Goal: Register for event/course

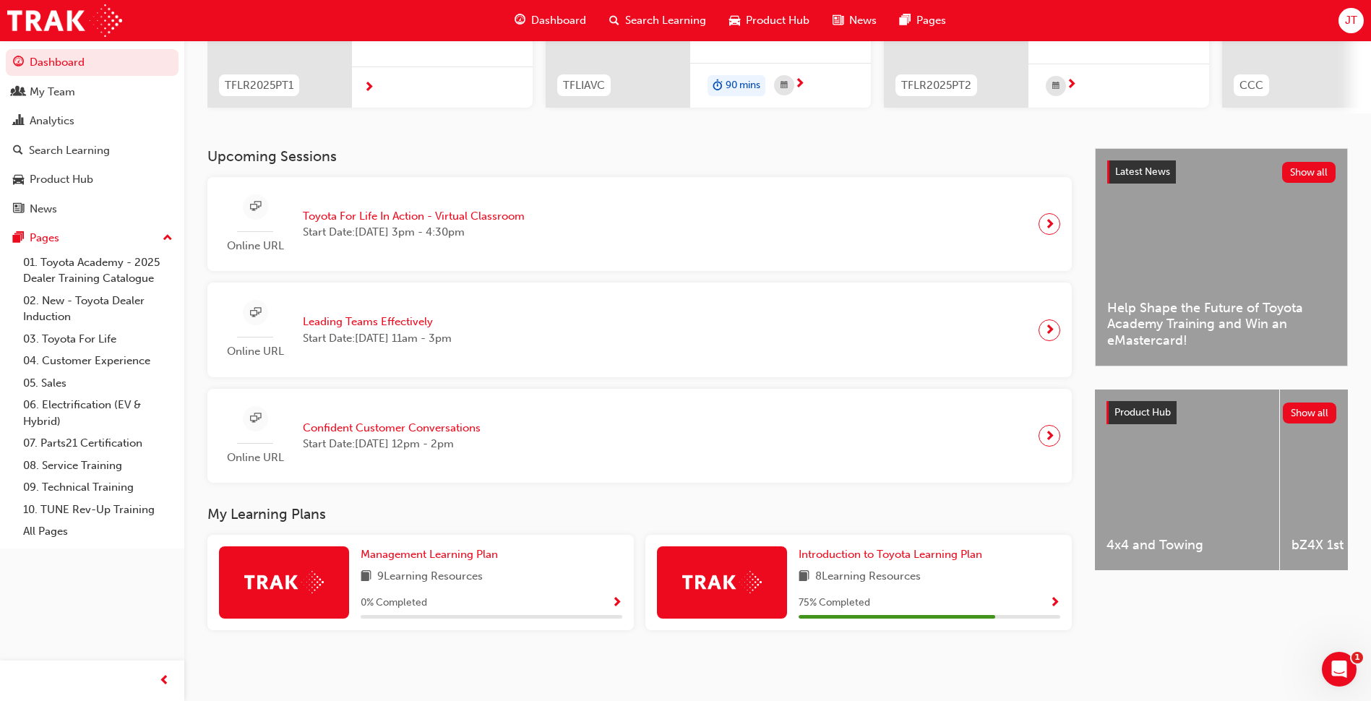
scroll to position [226, 0]
click at [737, 572] on img at bounding box center [722, 582] width 80 height 22
click at [854, 547] on link "Introduction to Toyota Learning Plan" at bounding box center [893, 554] width 189 height 17
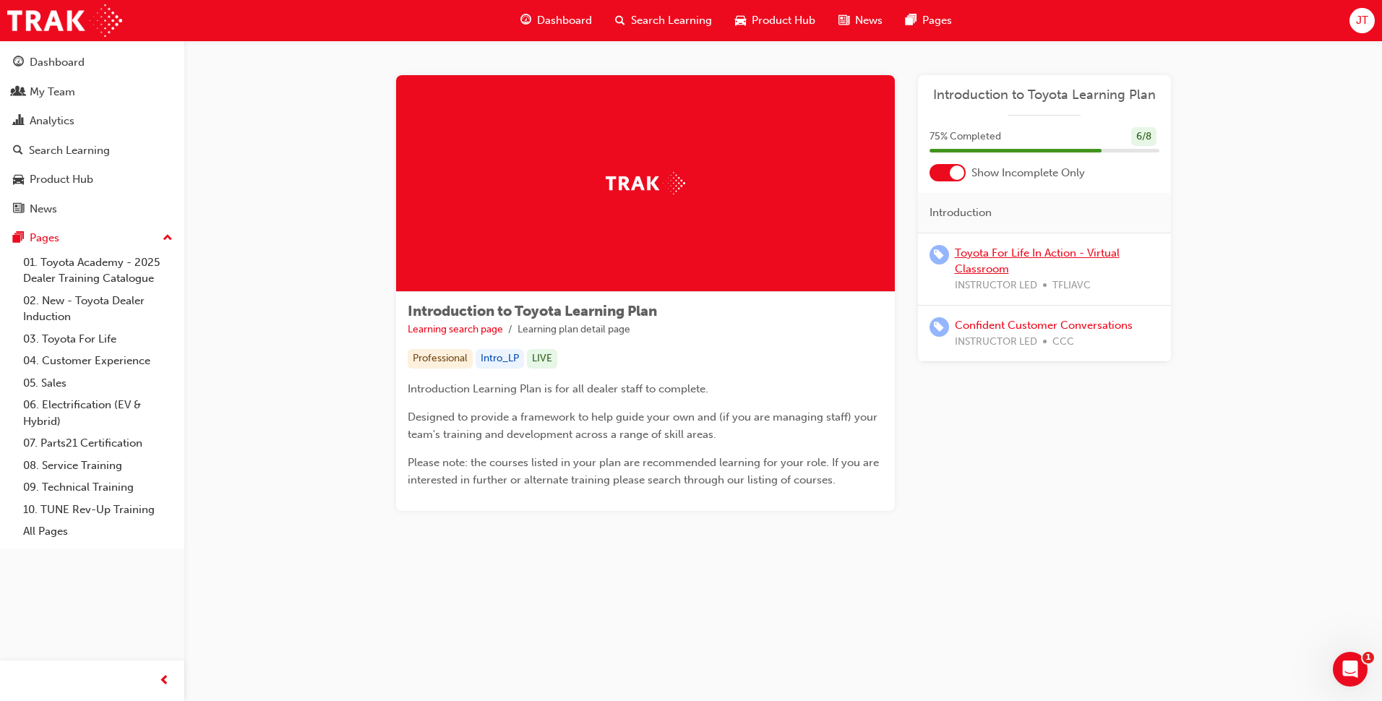
click at [998, 256] on link "Toyota For Life In Action - Virtual Classroom" at bounding box center [1037, 262] width 165 height 30
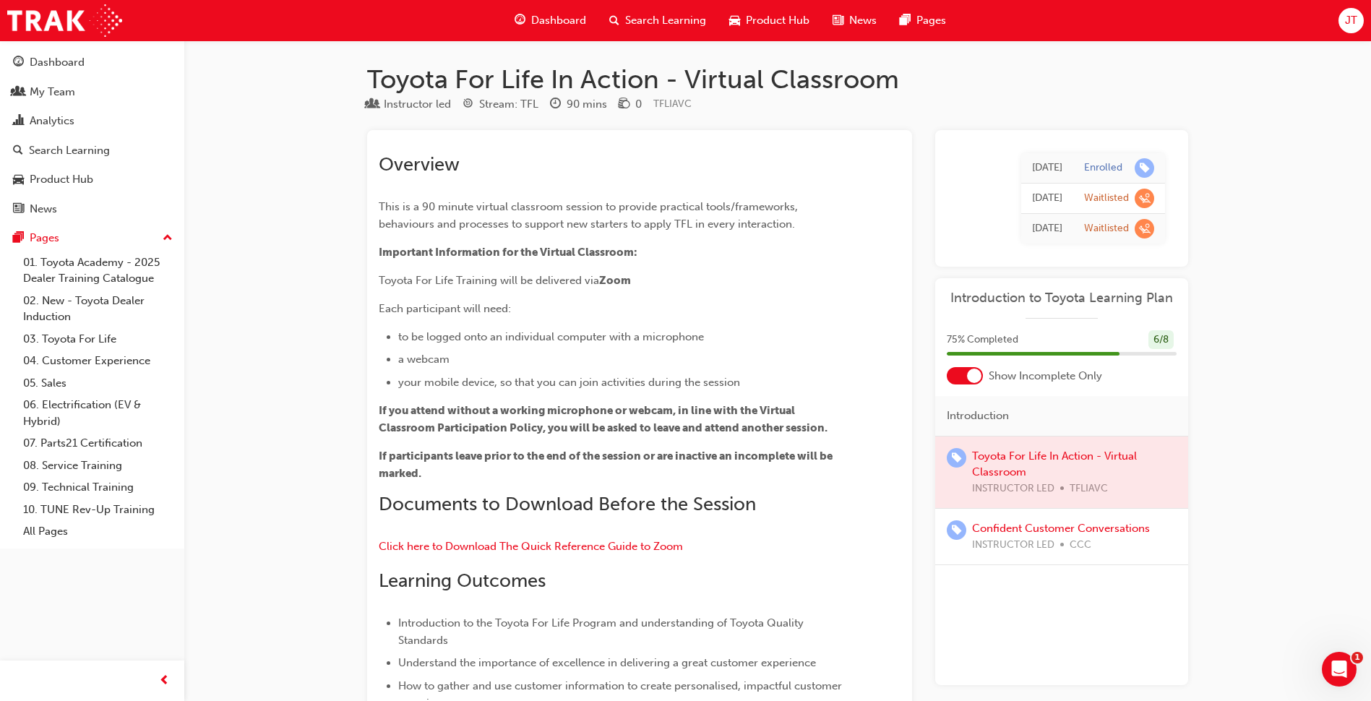
click at [1067, 163] on td "[DATE]" at bounding box center [1047, 168] width 52 height 30
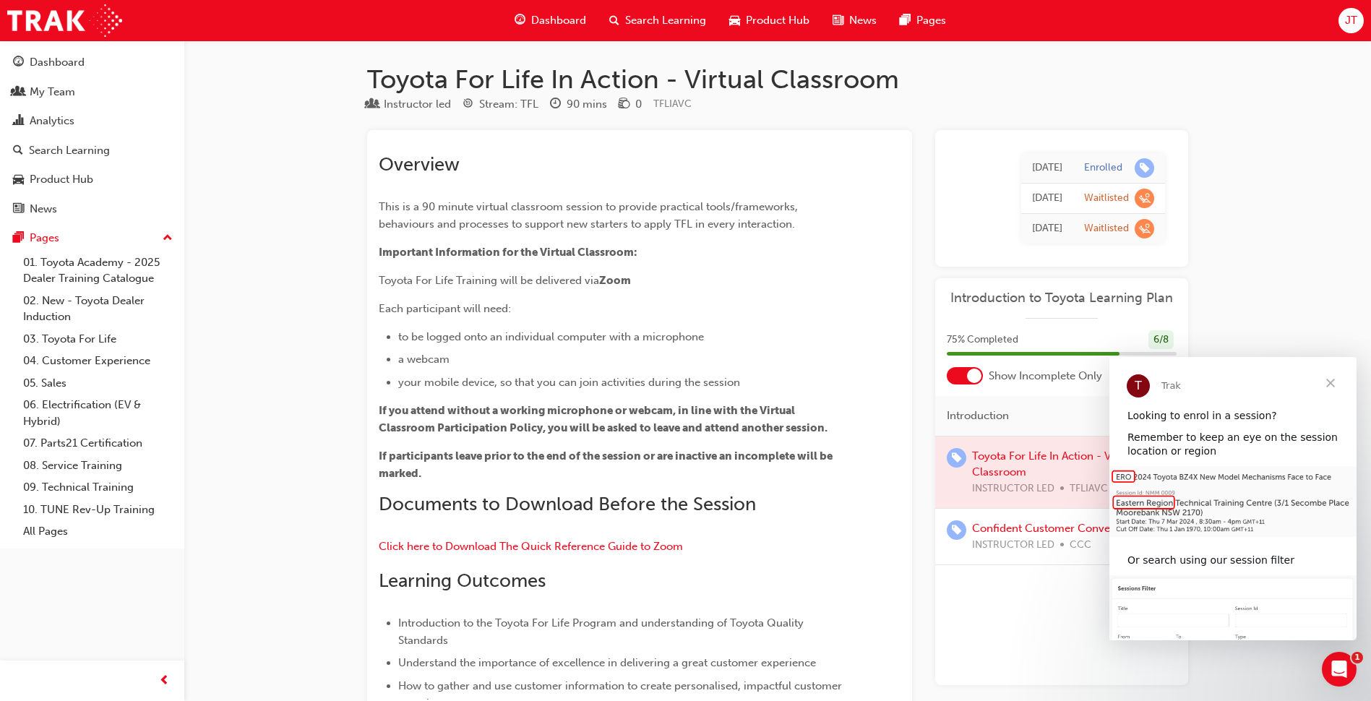
click at [1334, 380] on span "Close" at bounding box center [1331, 383] width 52 height 52
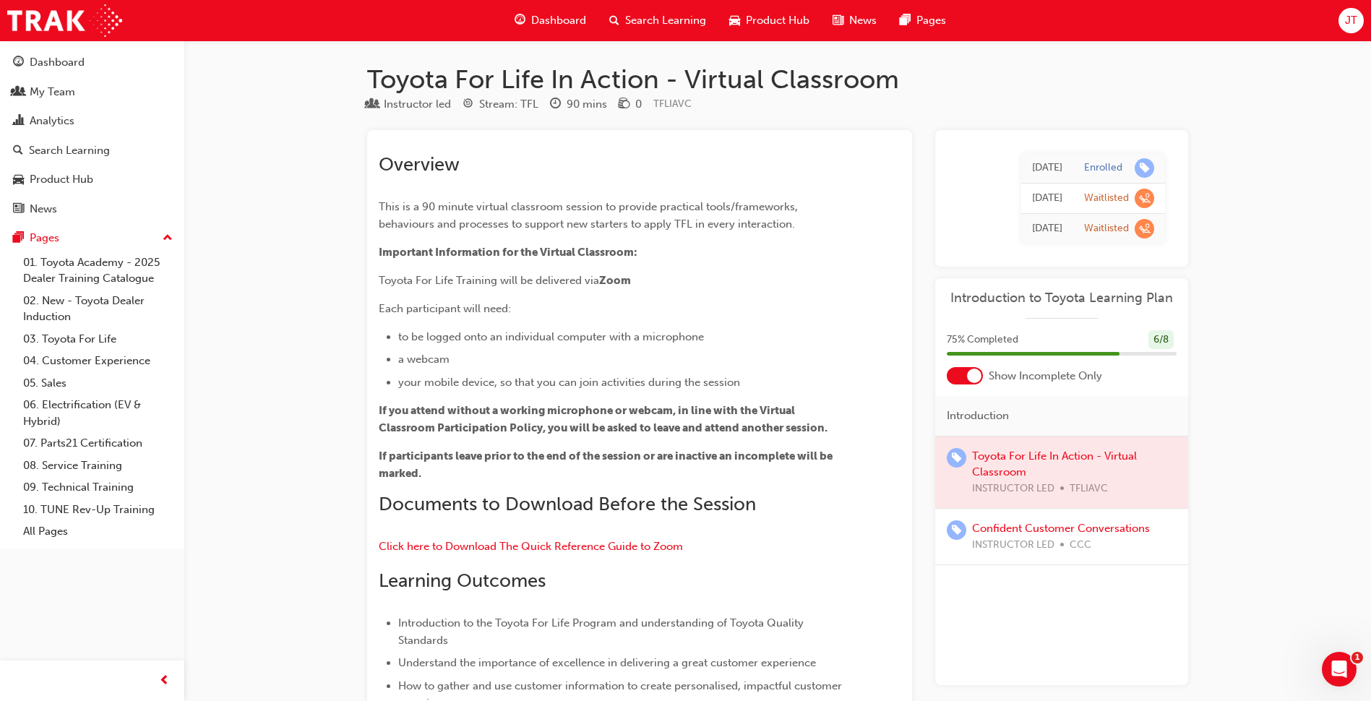
click at [1006, 459] on div at bounding box center [1061, 473] width 253 height 72
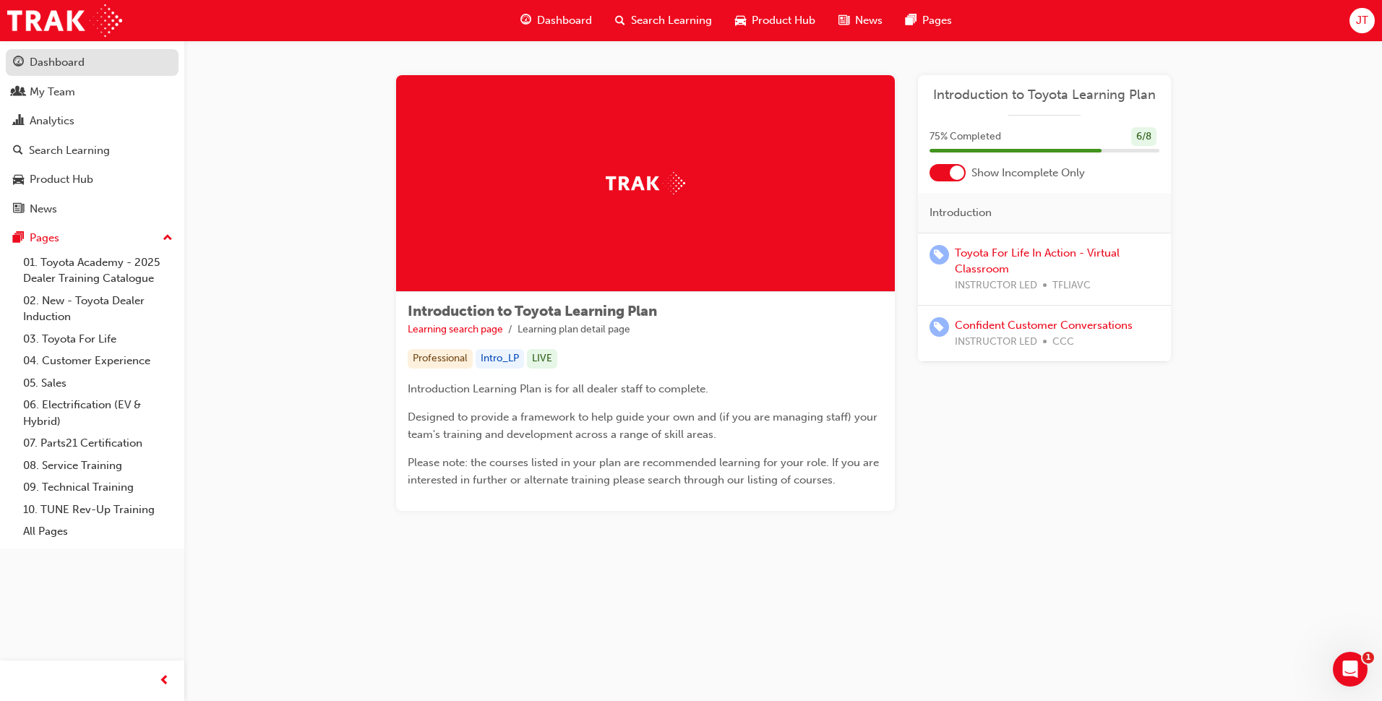
click at [87, 62] on div "Dashboard" at bounding box center [92, 62] width 158 height 18
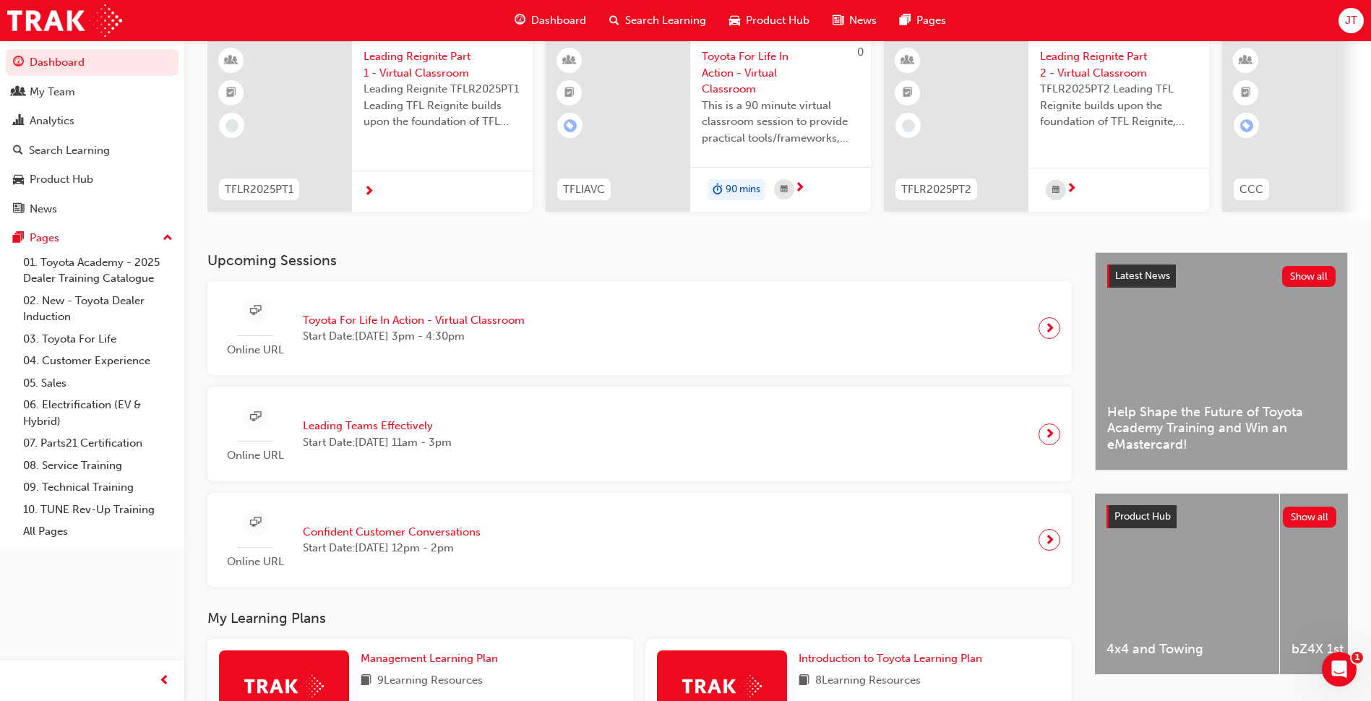
scroll to position [145, 0]
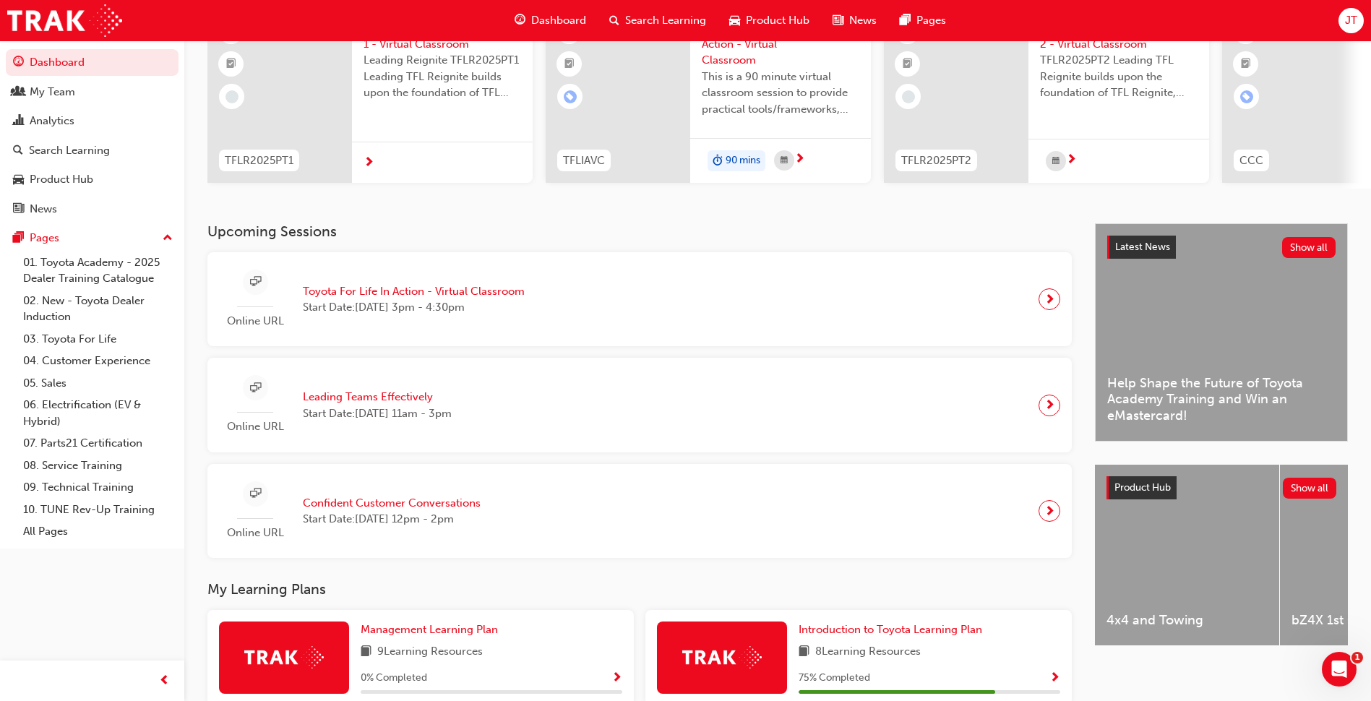
click at [1055, 301] on div at bounding box center [1050, 299] width 22 height 22
